Goal: Information Seeking & Learning: Find specific fact

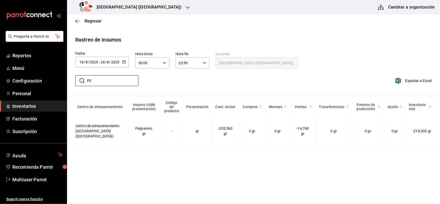
type input "P"
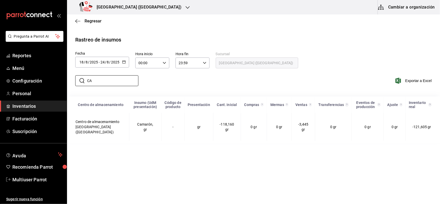
type input "C"
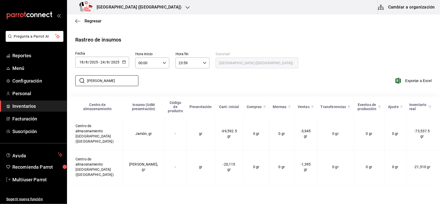
type input "J"
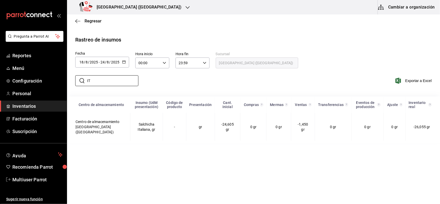
type input "I"
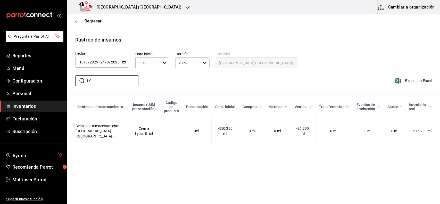
type input "L"
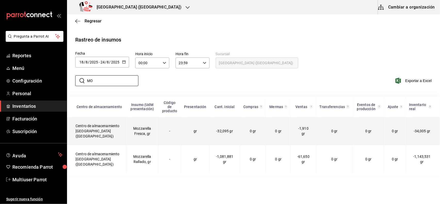
type input "M"
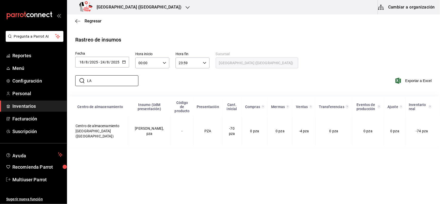
type input "L"
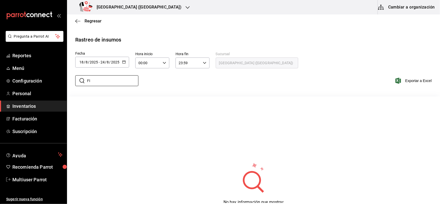
type input "F"
type input "P"
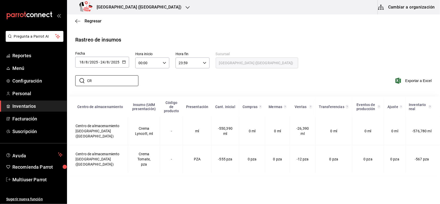
type input "C"
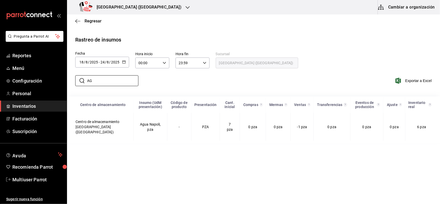
type input "A"
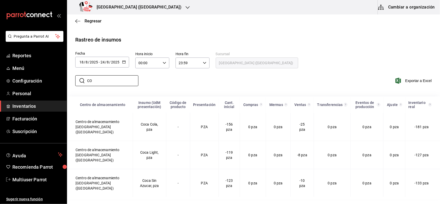
type input "C"
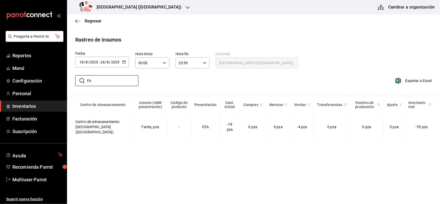
type input "F"
type input "S"
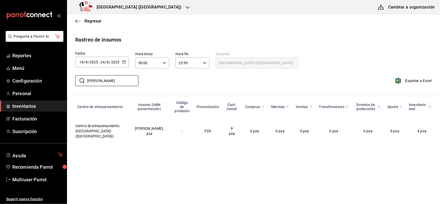
type input "J"
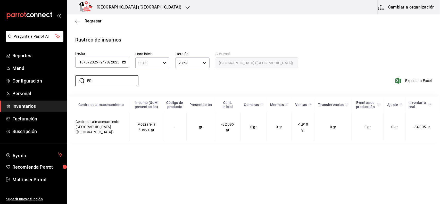
type input "F"
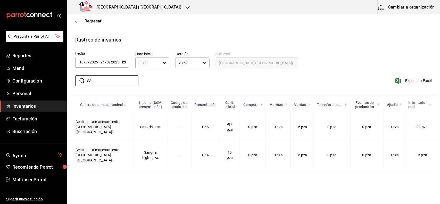
type input "S"
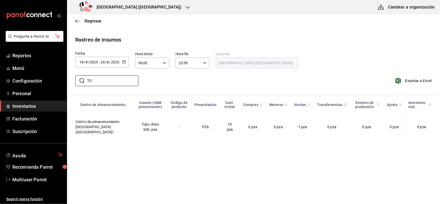
type input "T"
type input "F"
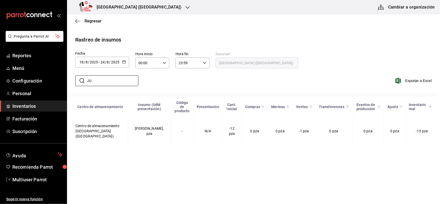
type input "J"
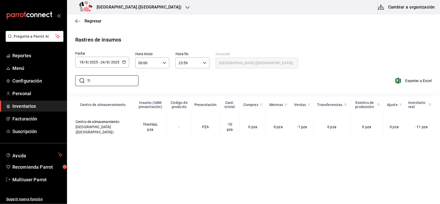
type input "T"
type input "C"
type input "B"
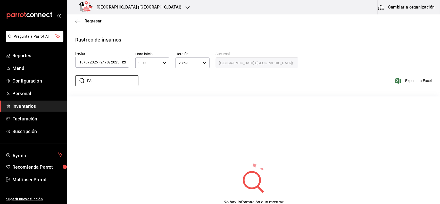
type input "P"
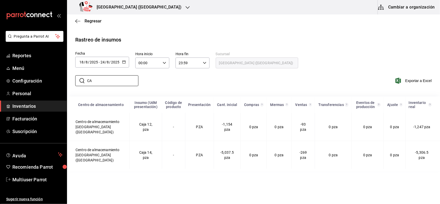
type input "C"
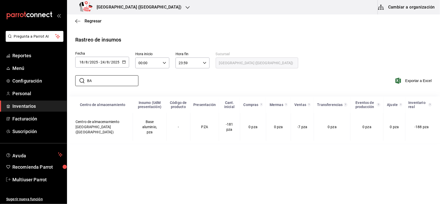
type input "B"
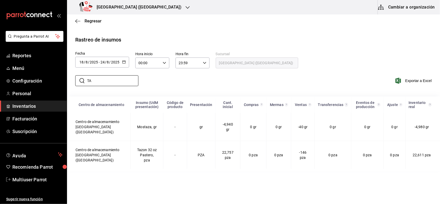
type input "T"
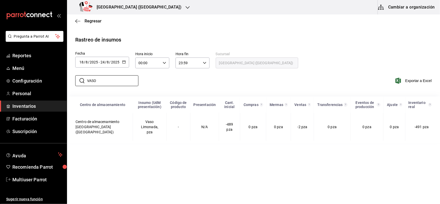
type input "VASO"
